Goal: Task Accomplishment & Management: Complete application form

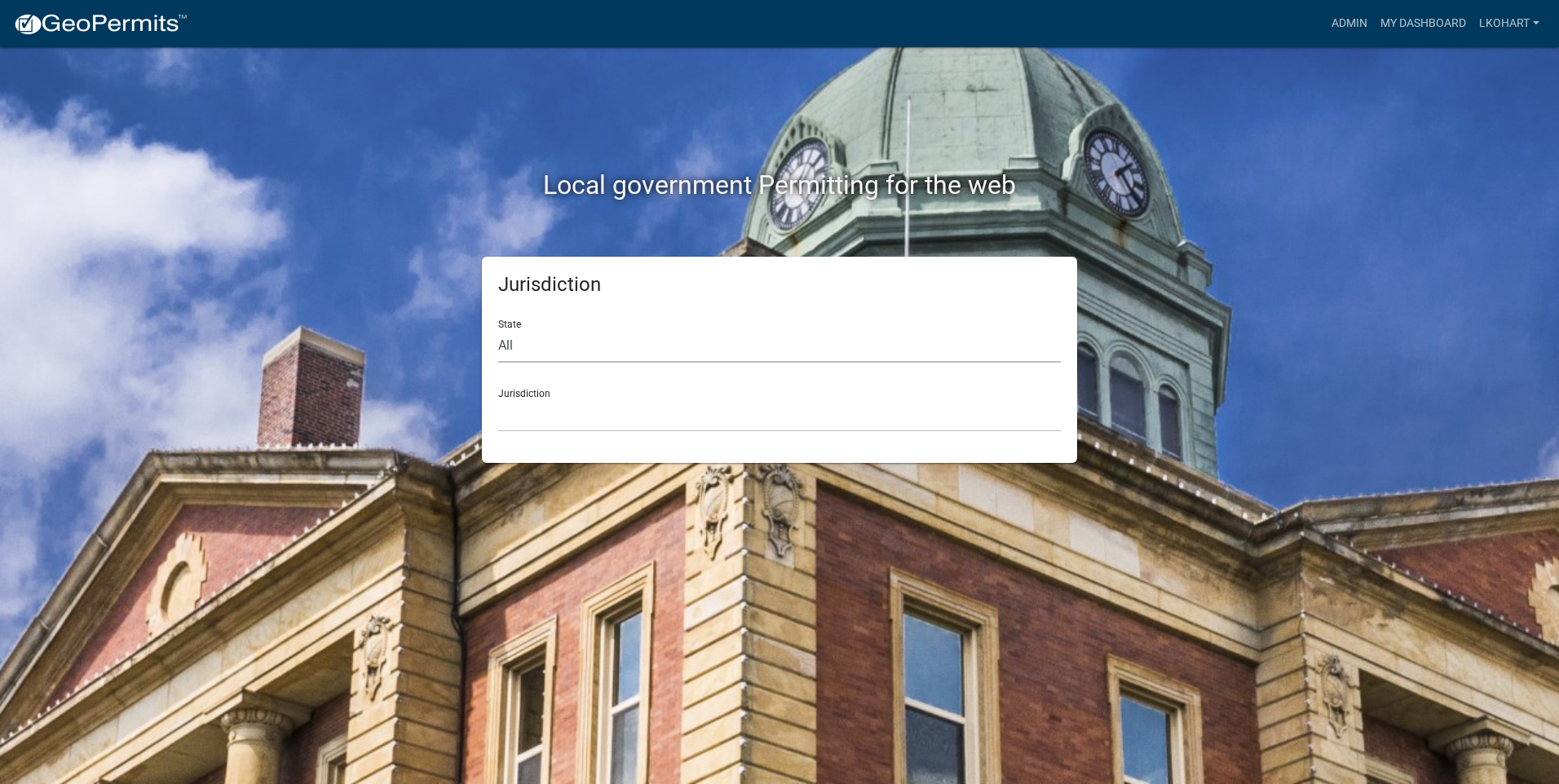
click at [554, 352] on select "All [US_STATE] [US_STATE] [US_STATE] [US_STATE] [US_STATE] [US_STATE] [US_STATE…" at bounding box center [780, 346] width 563 height 33
select select "[US_STATE]"
click at [498, 329] on select "All [US_STATE] [US_STATE] [US_STATE] [US_STATE] [US_STATE] [US_STATE] [US_STATE…" at bounding box center [780, 346] width 563 height 33
click at [604, 415] on select "[GEOGRAPHIC_DATA], [US_STATE] [GEOGRAPHIC_DATA], [US_STATE] [GEOGRAPHIC_DATA], …" at bounding box center [780, 415] width 563 height 33
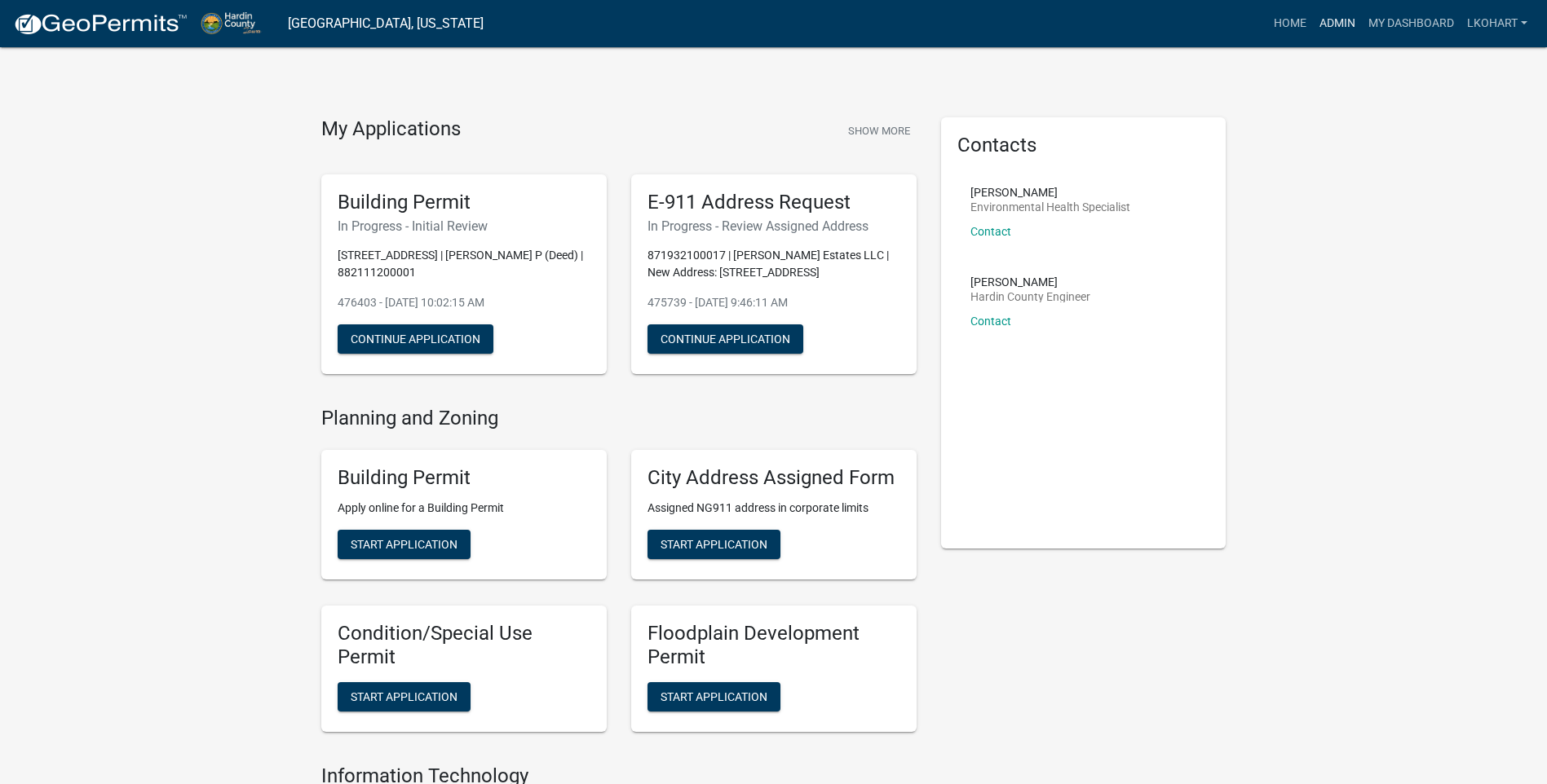
click at [1334, 24] on link "Admin" at bounding box center [1337, 24] width 49 height 31
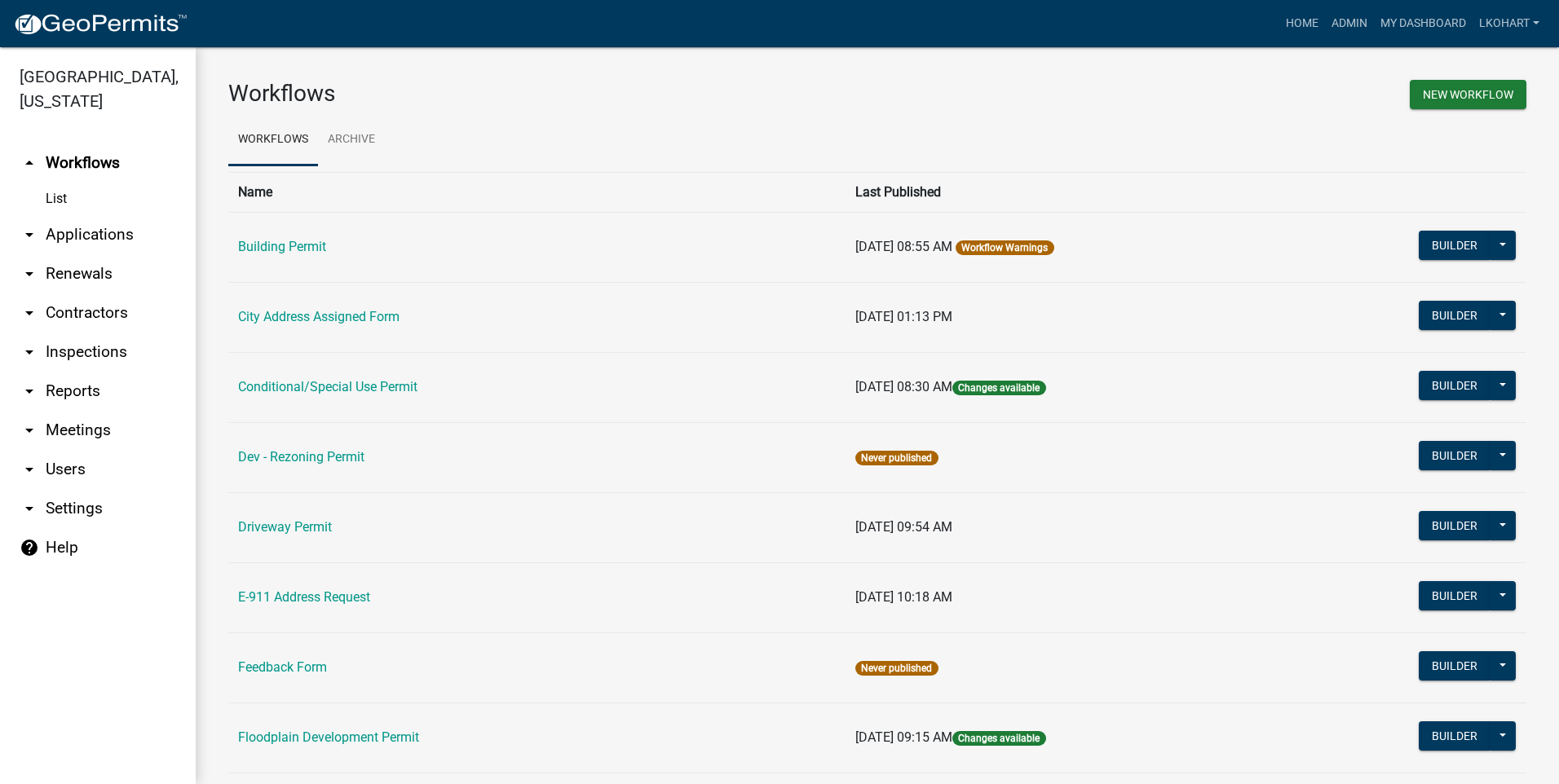
scroll to position [326, 0]
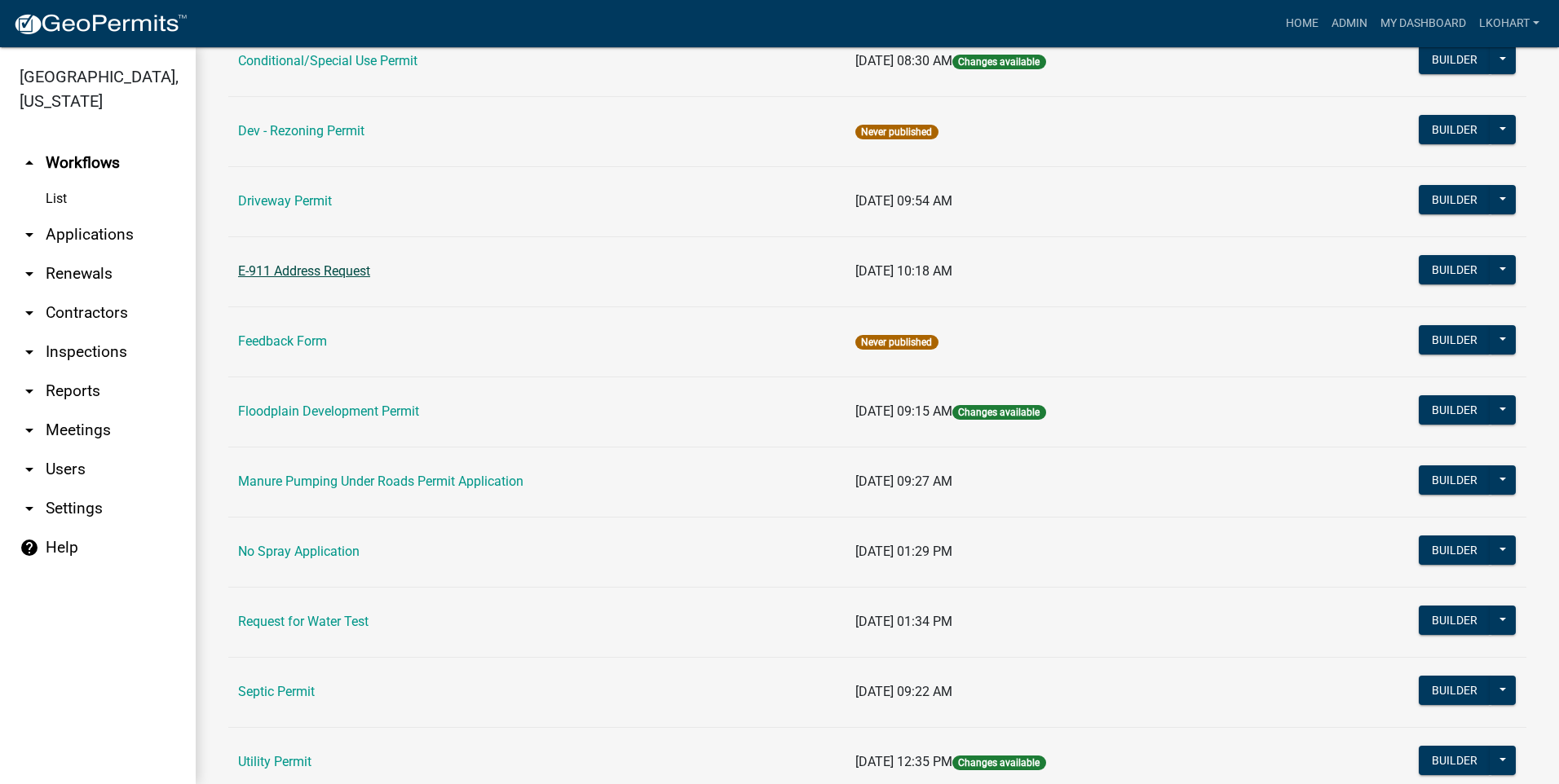
click at [314, 267] on link "E-911 Address Request" at bounding box center [304, 271] width 132 height 16
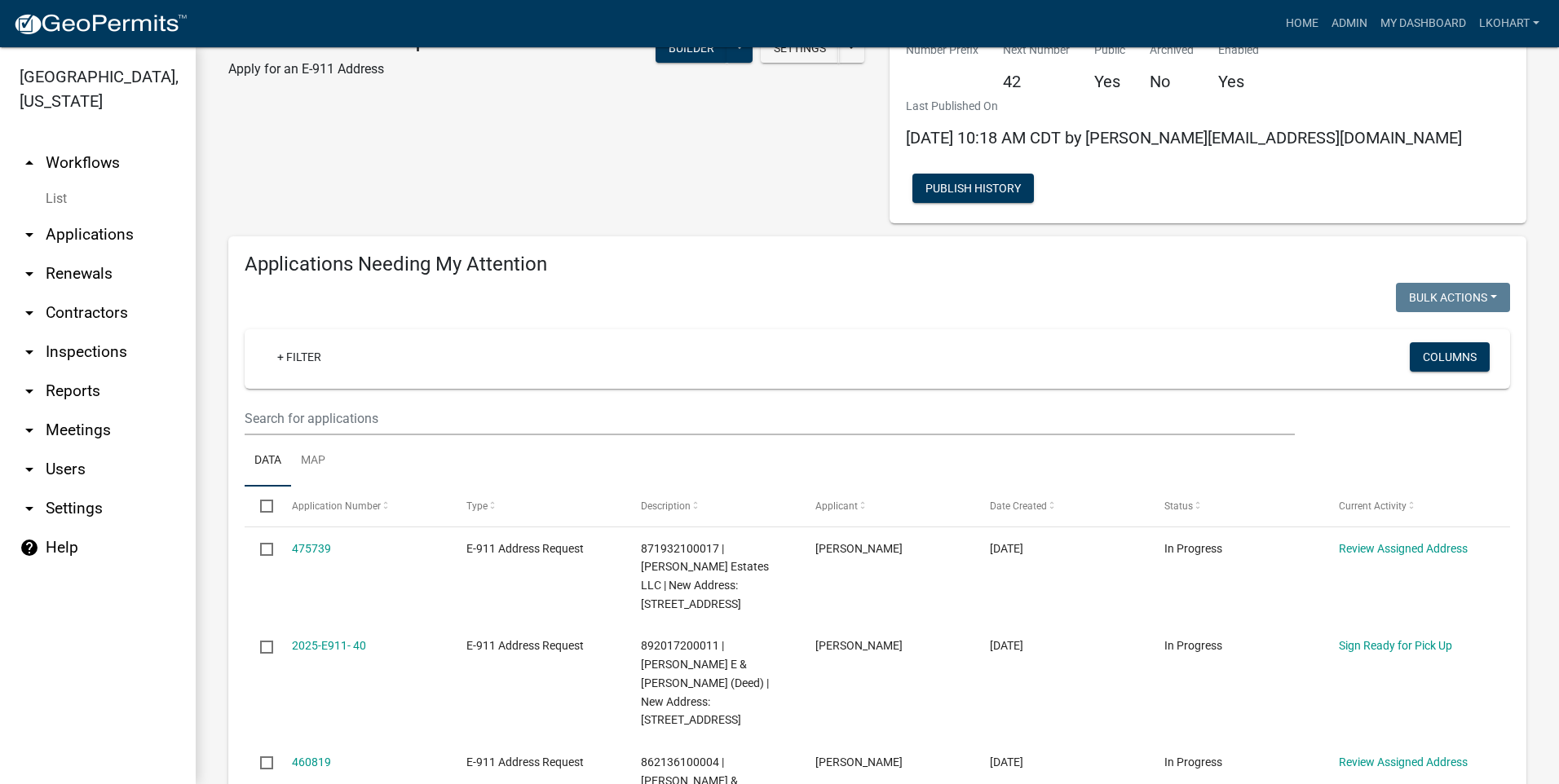
scroll to position [82, 0]
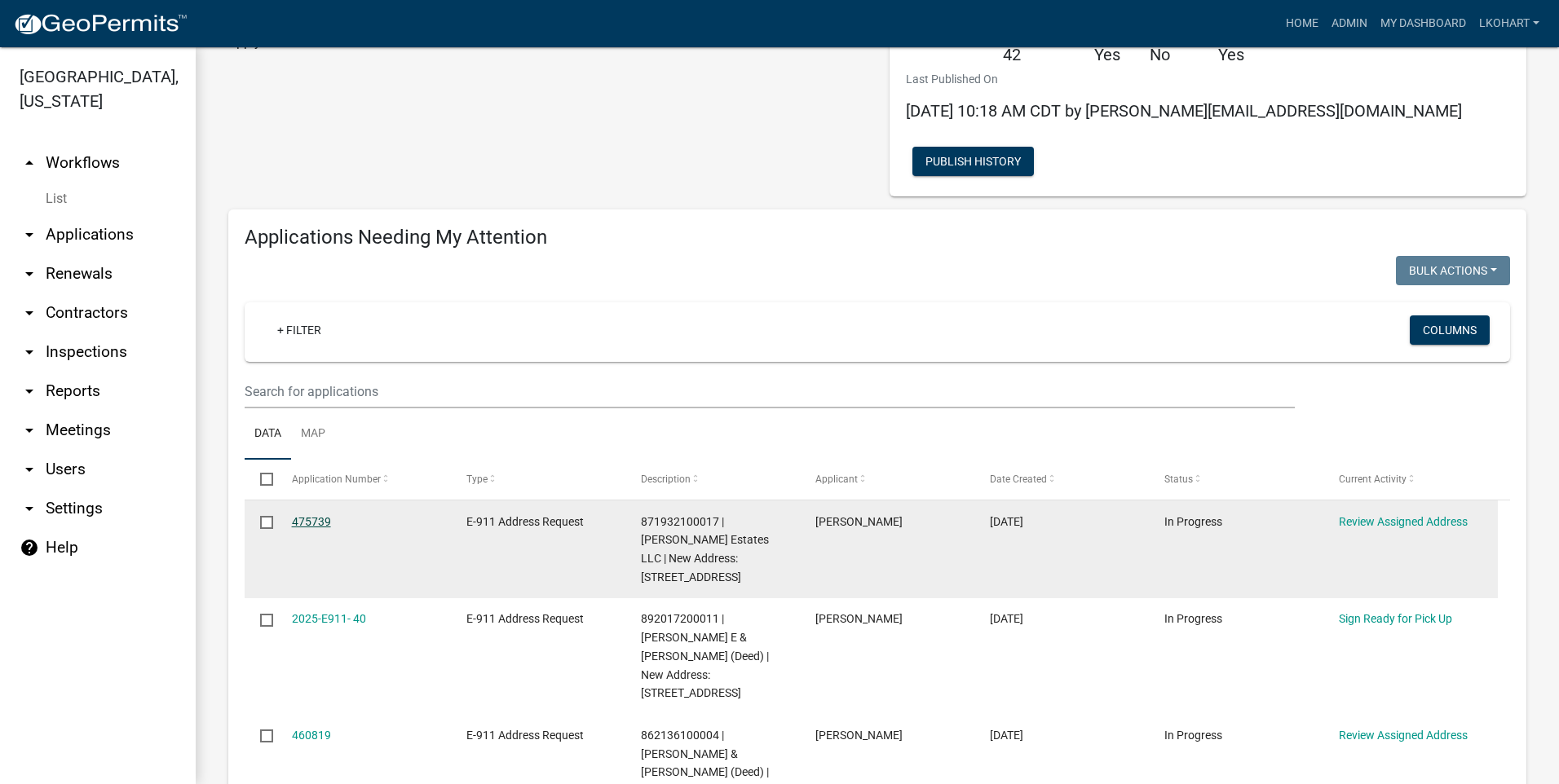
click at [314, 516] on link "475739" at bounding box center [312, 522] width 40 height 13
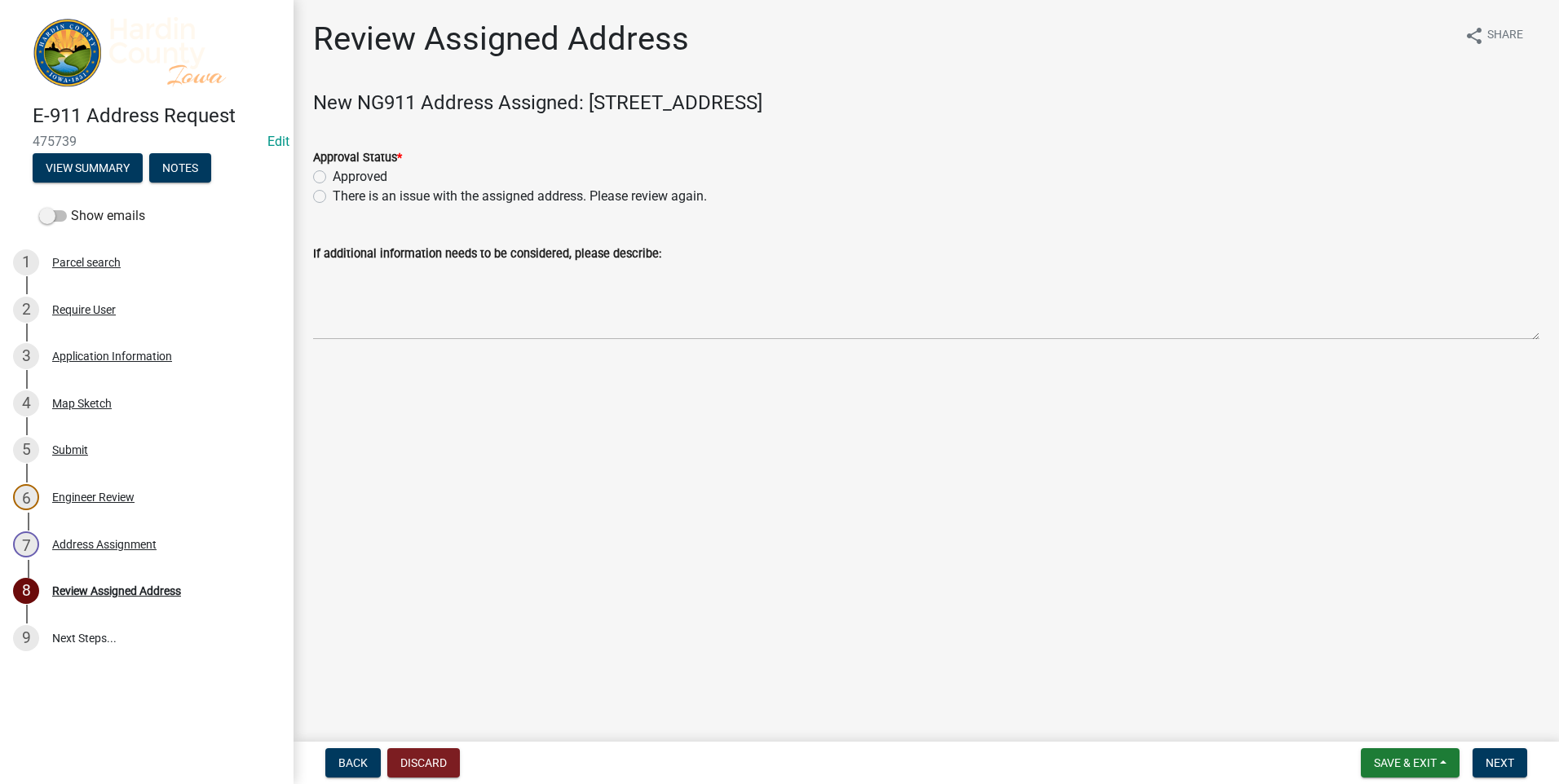
click at [333, 176] on label "Approved" at bounding box center [359, 176] width 54 height 19
click at [333, 176] on input "Approved" at bounding box center [338, 173] width 11 height 11
radio input "true"
click at [1397, 763] on span "Save & Exit" at bounding box center [1405, 763] width 63 height 13
click at [1376, 721] on button "Save & Exit" at bounding box center [1394, 721] width 131 height 40
